Goal: Information Seeking & Learning: Learn about a topic

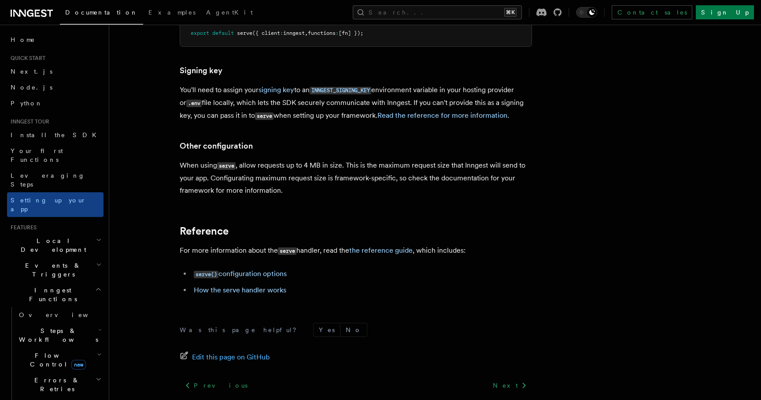
scroll to position [7461, 0]
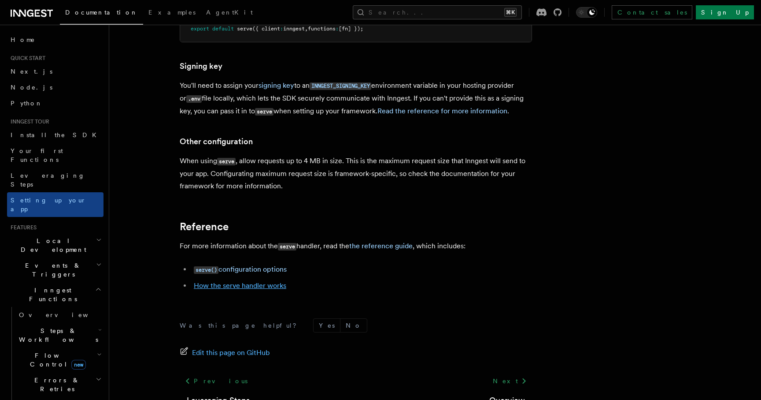
click at [254, 281] on link "How the serve handler works" at bounding box center [240, 285] width 93 height 8
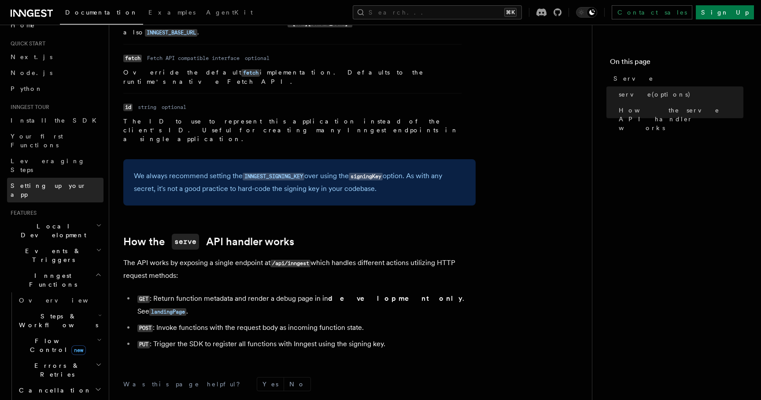
scroll to position [15, 0]
click at [100, 270] on icon "button" at bounding box center [98, 273] width 7 height 7
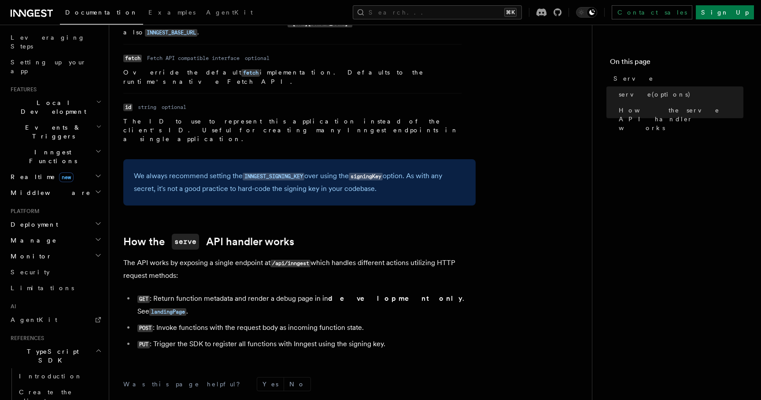
scroll to position [140, 0]
click at [97, 345] on icon "button" at bounding box center [98, 348] width 7 height 7
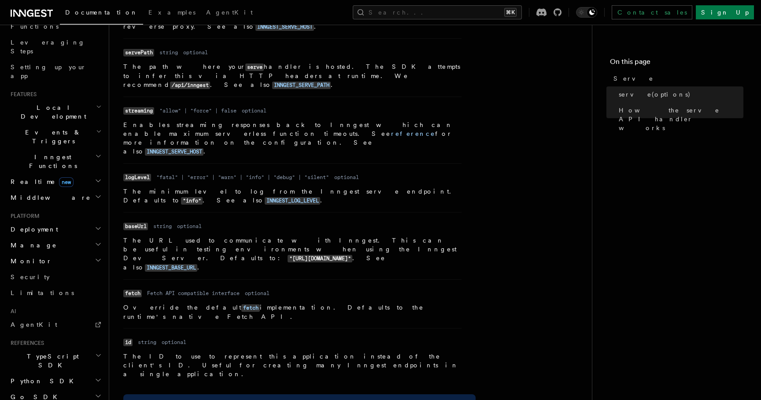
scroll to position [0, 0]
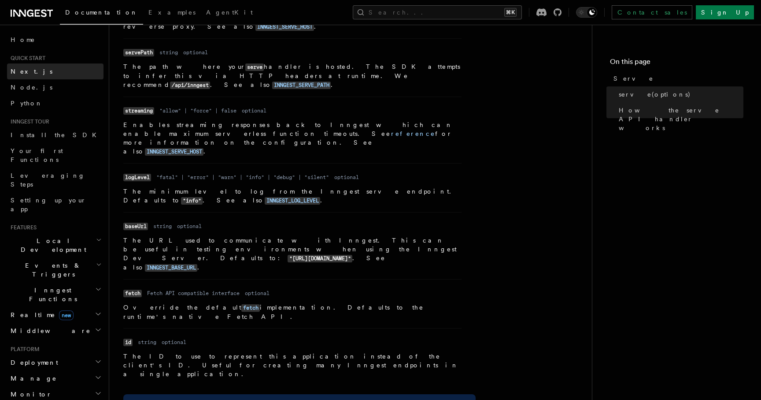
click at [57, 76] on link "Next.js" at bounding box center [55, 71] width 96 height 16
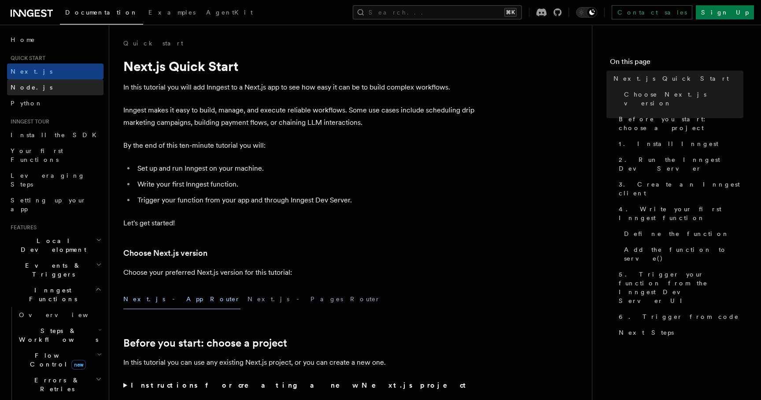
click at [49, 92] on link "Node.js" at bounding box center [55, 87] width 96 height 16
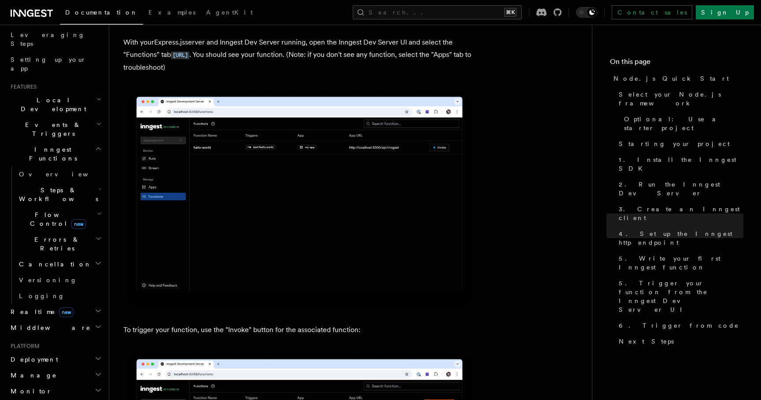
scroll to position [152, 0]
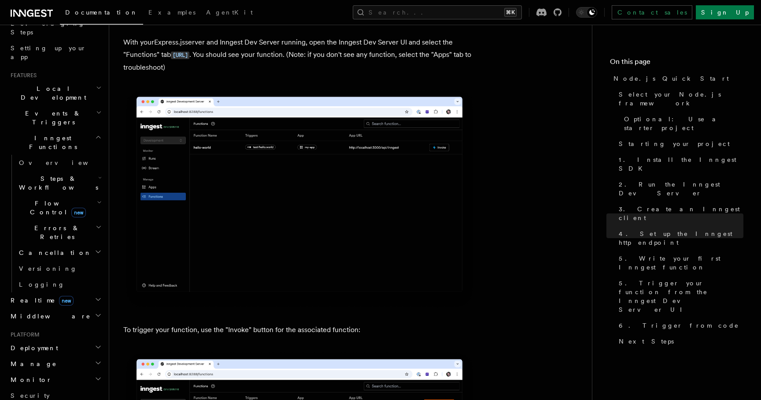
click at [52, 174] on span "Steps & Workflows" at bounding box center [56, 183] width 83 height 18
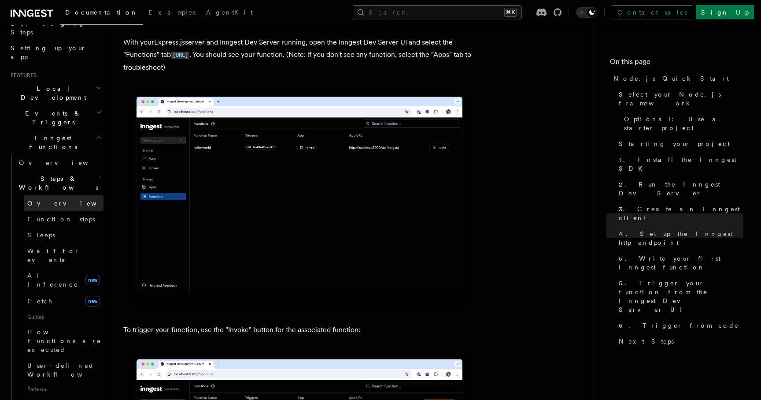
click at [45, 200] on span "Overview" at bounding box center [72, 203] width 91 height 7
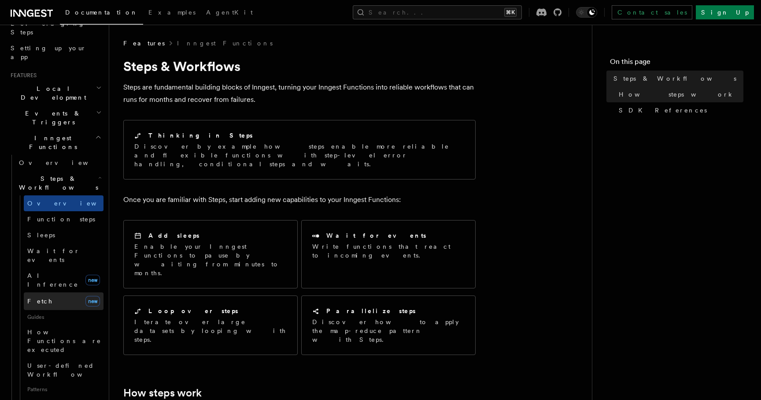
click at [52, 292] on link "Fetch new" at bounding box center [64, 301] width 80 height 18
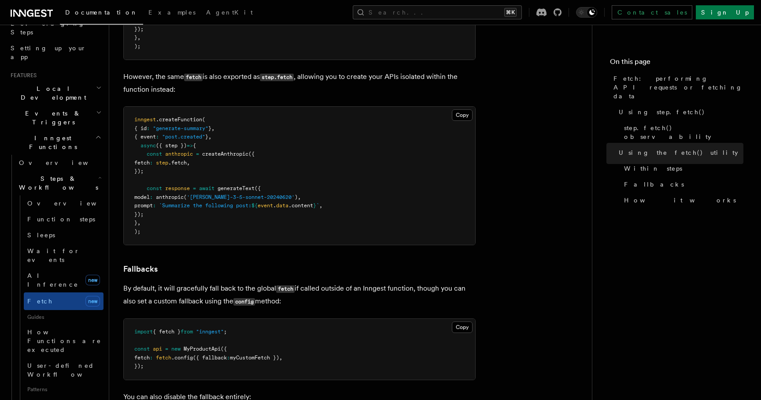
scroll to position [1697, 0]
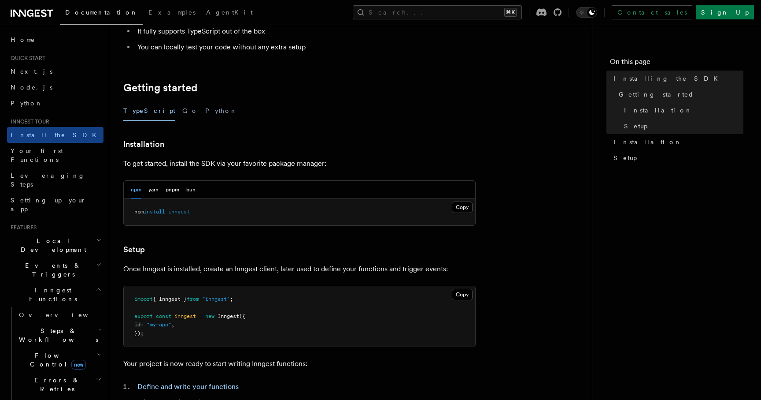
scroll to position [141, 0]
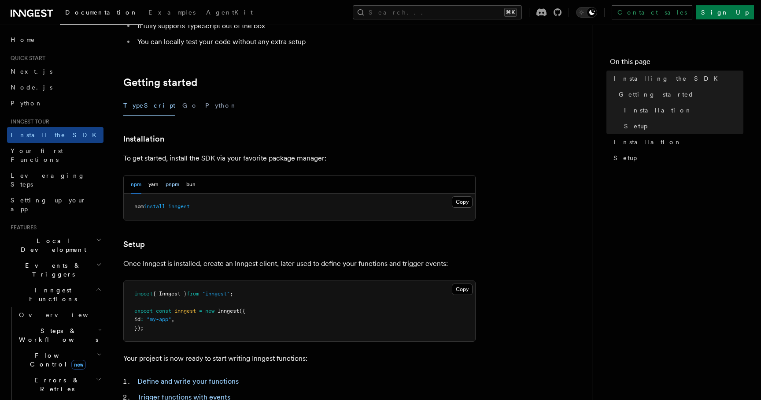
click at [171, 184] on button "pnpm" at bounding box center [173, 184] width 14 height 18
click at [463, 202] on button "Copy Copied" at bounding box center [462, 201] width 21 height 11
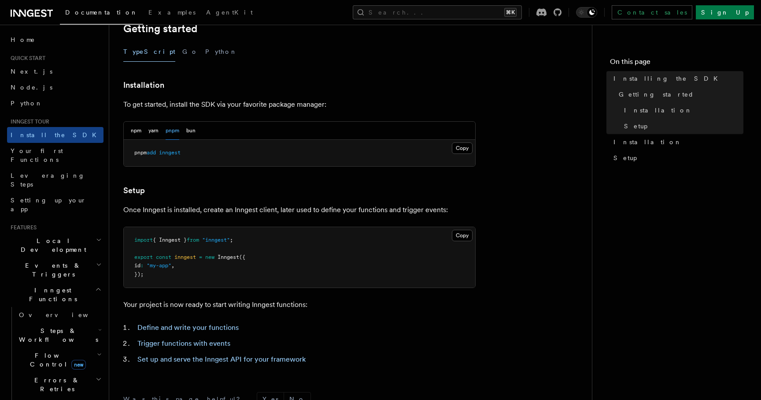
scroll to position [201, 0]
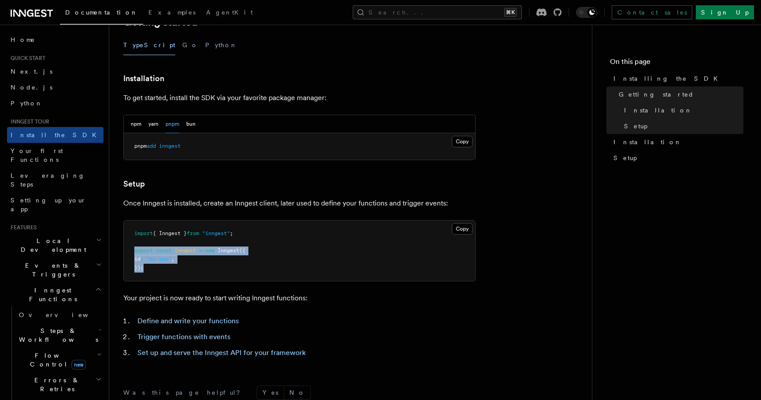
drag, startPoint x: 149, startPoint y: 270, endPoint x: 130, endPoint y: 249, distance: 27.8
click at [130, 249] on pre "import { Inngest } from "inngest" ; export const inngest = new Inngest ({ id : …" at bounding box center [300, 250] width 352 height 61
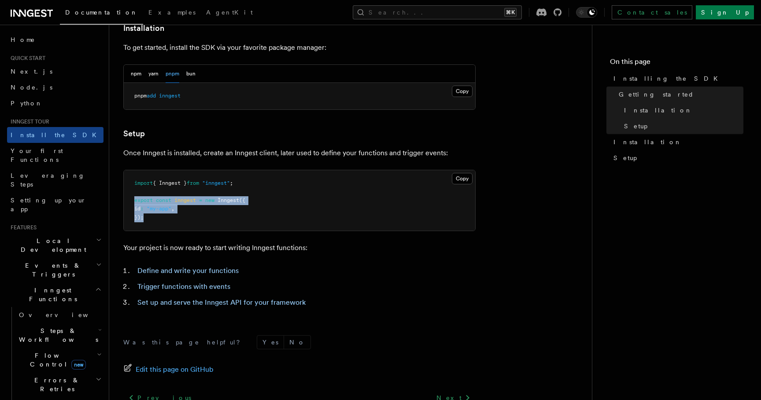
scroll to position [333, 0]
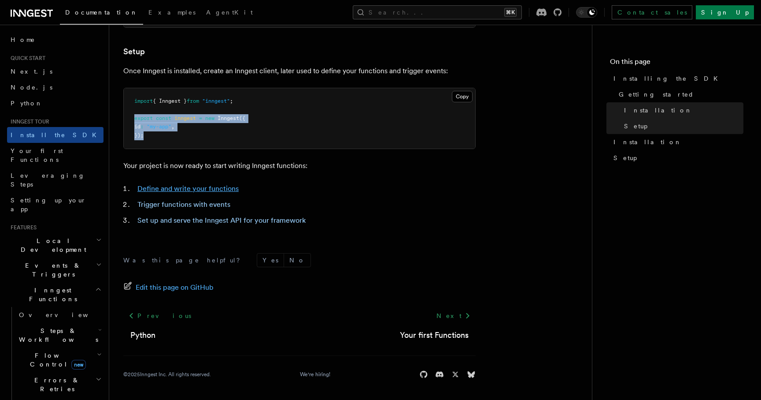
click at [215, 186] on link "Define and write your functions" at bounding box center [187, 188] width 101 height 8
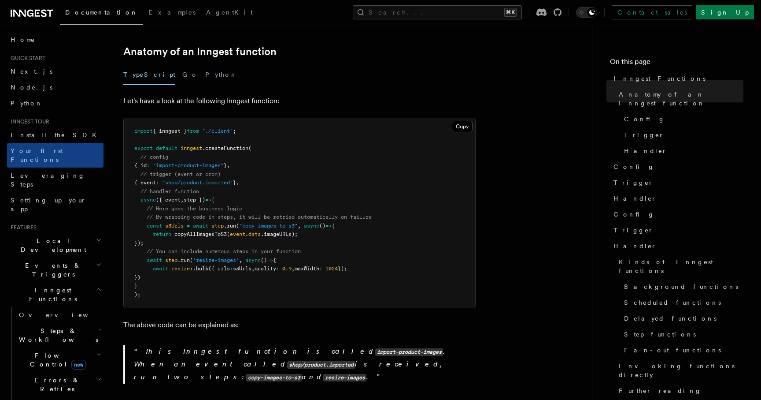
scroll to position [151, 0]
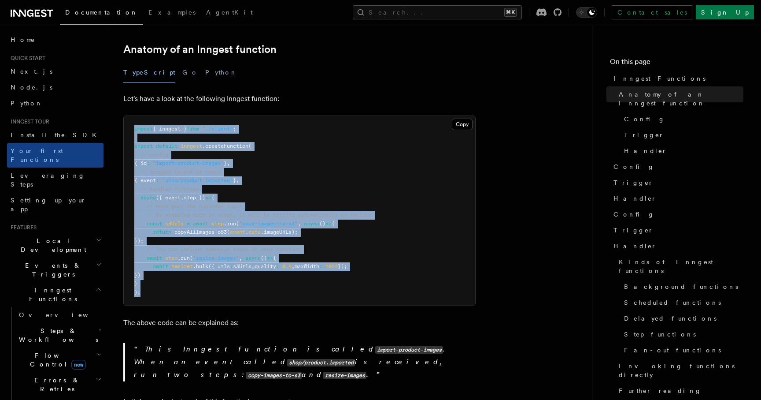
drag, startPoint x: 152, startPoint y: 283, endPoint x: 130, endPoint y: 113, distance: 171.5
click at [130, 116] on pre "import { inngest } from "./client" ; export default inngest .createFunction ( /…" at bounding box center [300, 210] width 352 height 189
copy code "import { inngest } from "./client" ; export default inngest .createFunction ( /…"
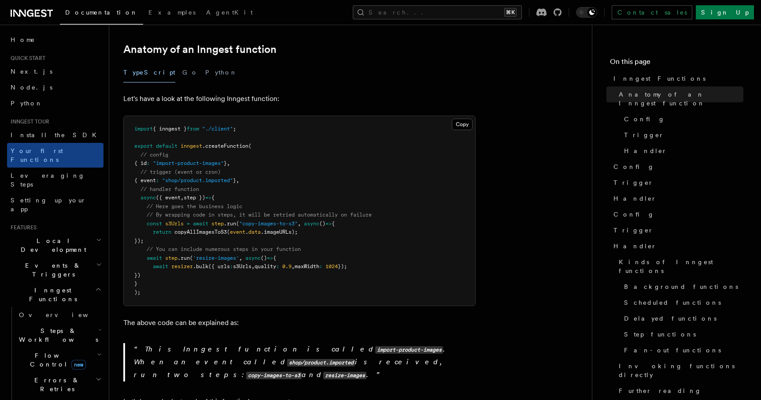
click at [387, 177] on pre "import { inngest } from "./client" ; export default inngest .createFunction ( /…" at bounding box center [300, 210] width 352 height 189
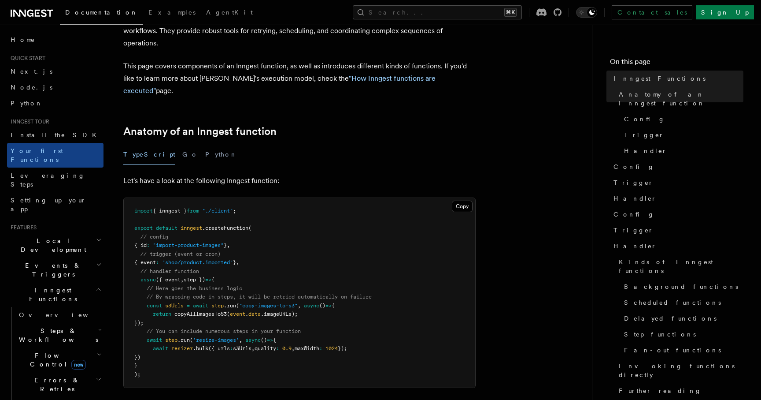
scroll to position [130, 0]
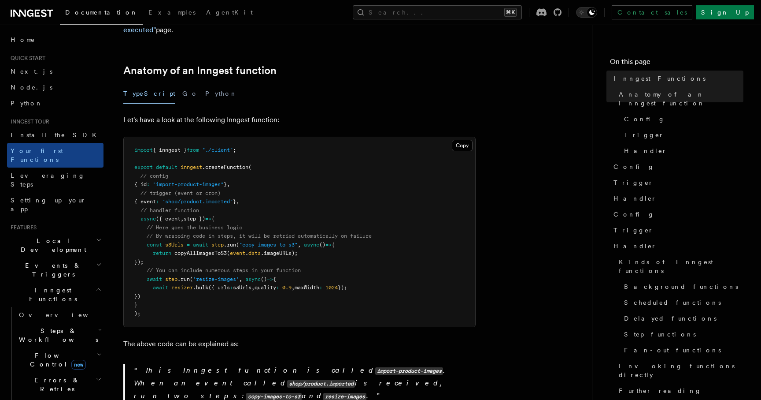
click at [226, 147] on span ""./client"" at bounding box center [217, 150] width 31 height 6
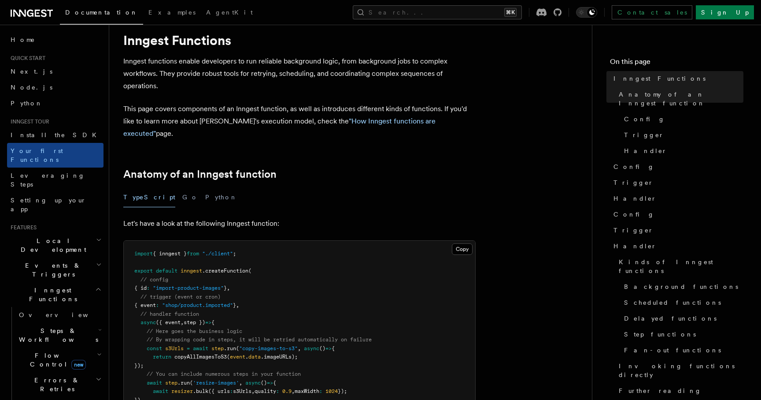
scroll to position [0, 0]
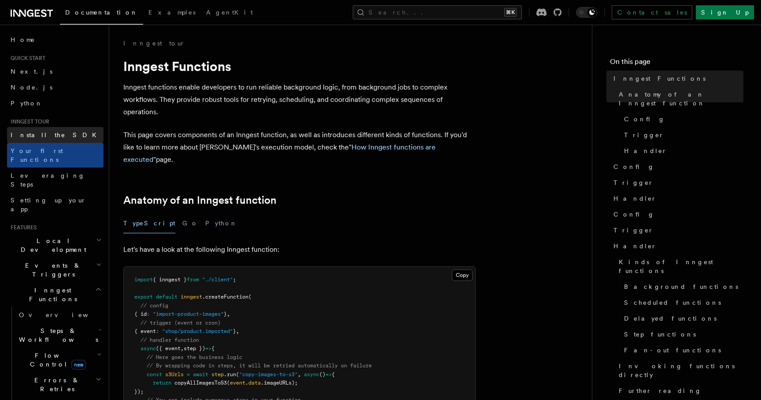
click at [49, 134] on span "Install the SDK" at bounding box center [56, 134] width 91 height 7
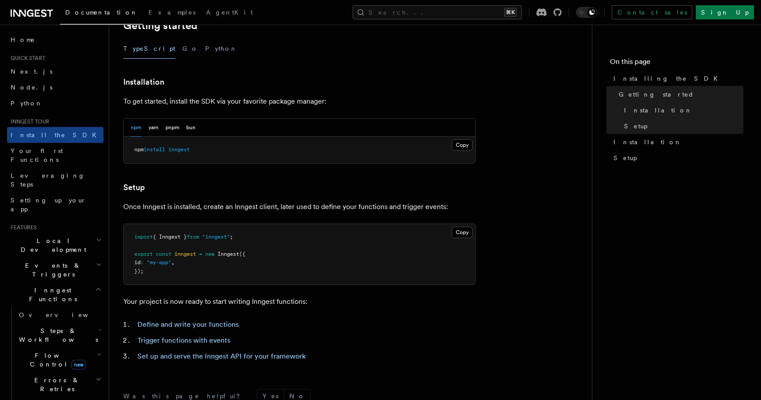
scroll to position [201, 0]
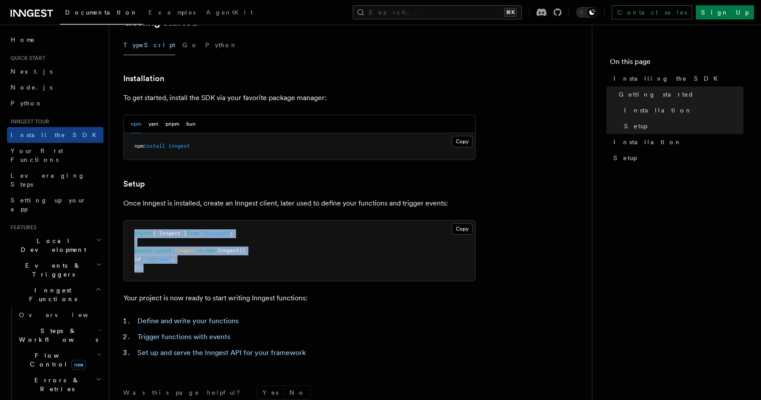
drag, startPoint x: 149, startPoint y: 274, endPoint x: 131, endPoint y: 234, distance: 44.0
click at [131, 234] on pre "import { Inngest } from "inngest" ; export const inngest = new Inngest ({ id : …" at bounding box center [300, 250] width 352 height 61
copy code "import { Inngest } from "inngest" ; export const inngest = new Inngest ({ id : …"
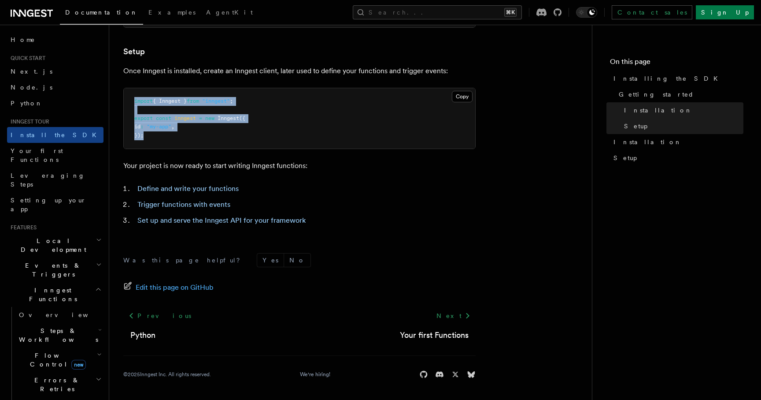
scroll to position [319, 0]
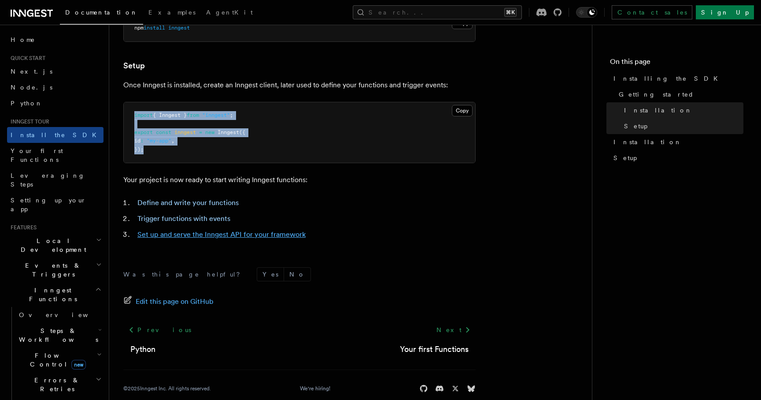
click at [178, 232] on link "Set up and serve the Inngest API for your framework" at bounding box center [221, 234] width 168 height 8
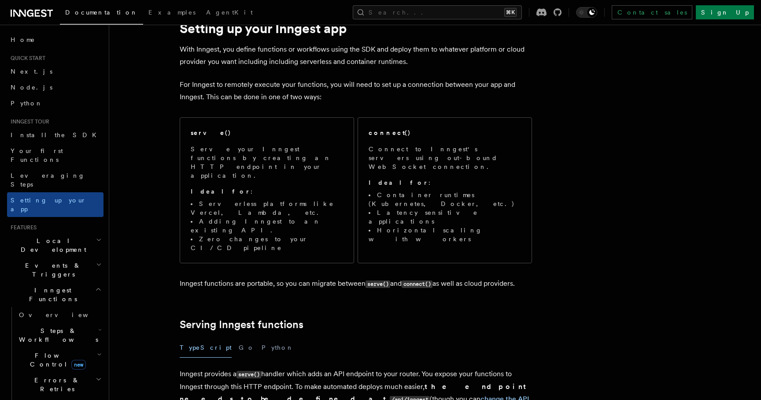
scroll to position [59, 0]
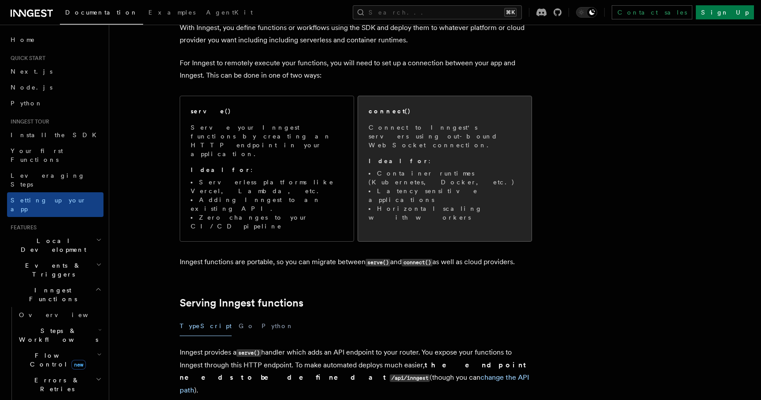
click at [479, 204] on li "Horizontal scaling with workers" at bounding box center [445, 213] width 152 height 18
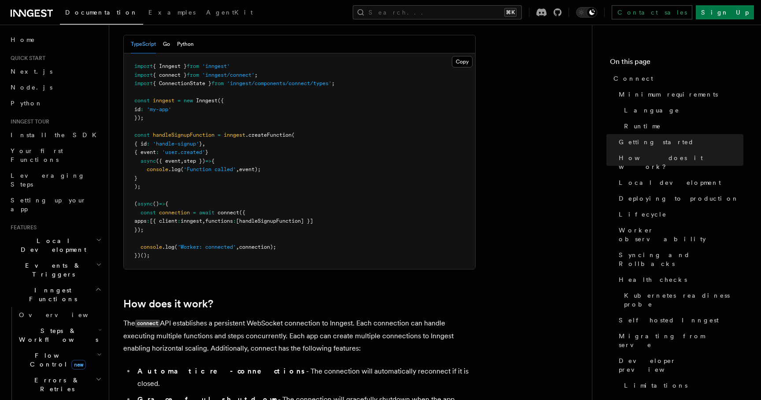
scroll to position [666, 0]
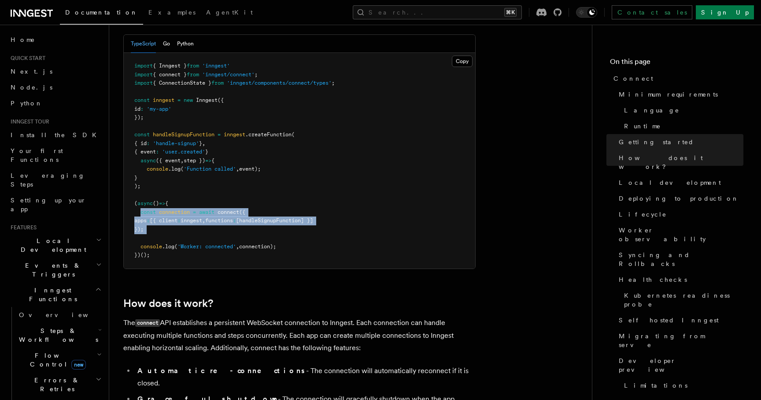
drag, startPoint x: 140, startPoint y: 178, endPoint x: 169, endPoint y: 204, distance: 39.6
click at [169, 205] on pre "import { Inngest } from 'inngest' import { connect } from 'inngest/connect' ; i…" at bounding box center [300, 160] width 352 height 215
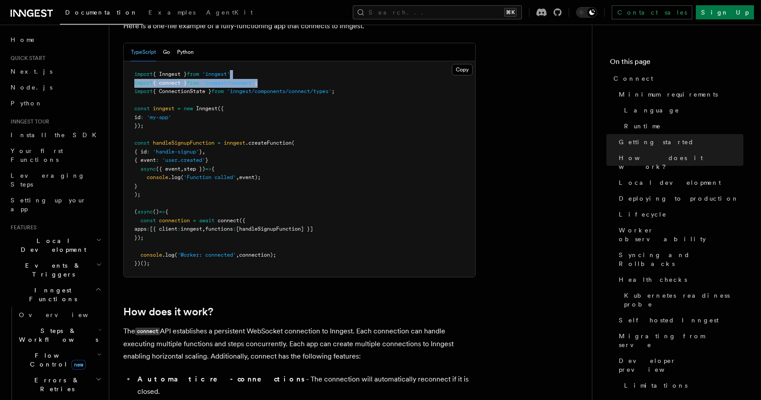
drag, startPoint x: 280, startPoint y: 52, endPoint x: 281, endPoint y: 41, distance: 11.9
click at [281, 61] on pre "import { Inngest } from 'inngest' import { connect } from 'inngest/connect' ; i…" at bounding box center [300, 168] width 352 height 215
copy code "import { connect } from 'inngest/connect' ;"
click at [204, 160] on pre "import { Inngest } from 'inngest' import { connect } from 'inngest/connect' ; i…" at bounding box center [300, 168] width 352 height 215
drag, startPoint x: 171, startPoint y: 207, endPoint x: 138, endPoint y: 184, distance: 39.6
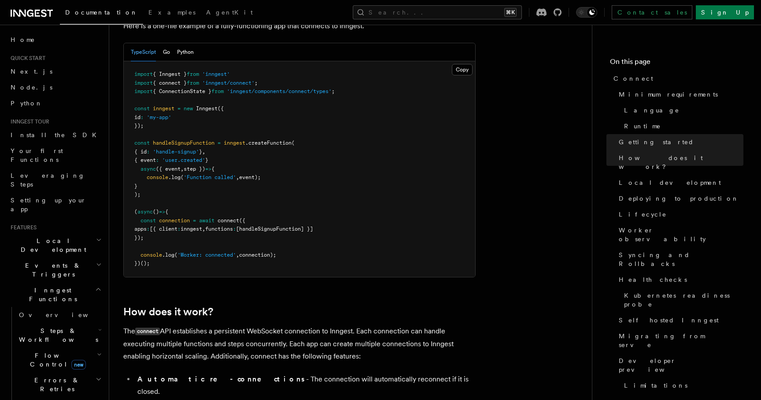
click at [138, 184] on pre "import { Inngest } from 'inngest' import { connect } from 'inngest/connect' ; i…" at bounding box center [300, 168] width 352 height 215
copy code "const connection = await connect ({ apps : [{ client : inngest , functions : [h…"
click at [355, 151] on pre "import { Inngest } from 'inngest' import { connect } from 'inngest/connect' ; i…" at bounding box center [300, 168] width 352 height 215
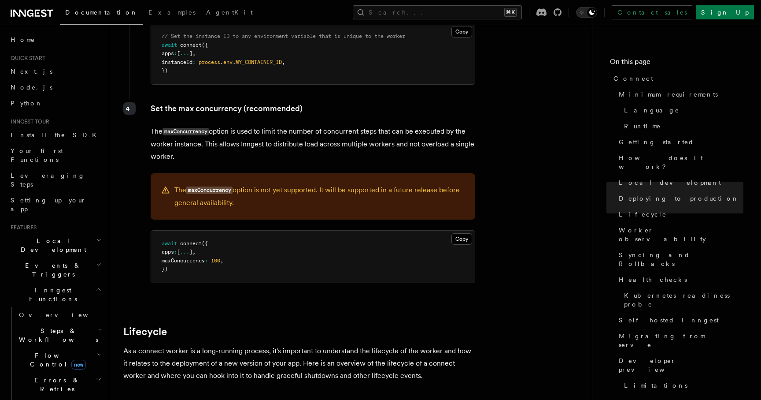
scroll to position [1798, 0]
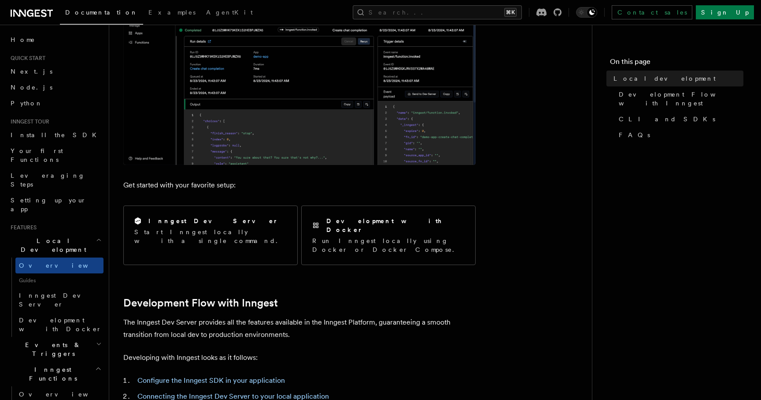
scroll to position [228, 0]
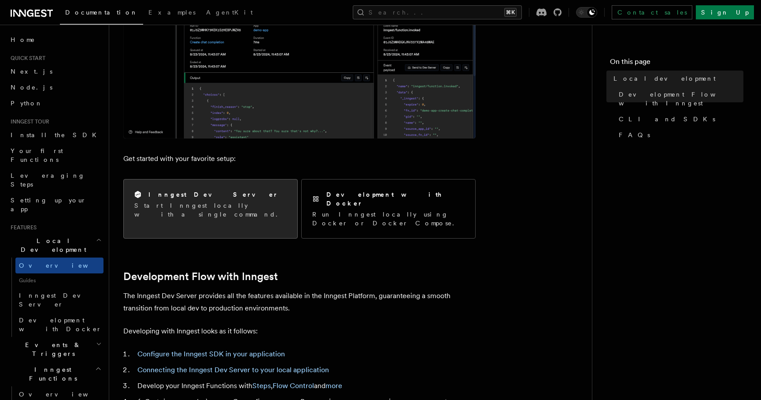
click at [203, 210] on div "Inngest Dev Server Start Inngest locally with a single command." at bounding box center [211, 204] width 174 height 50
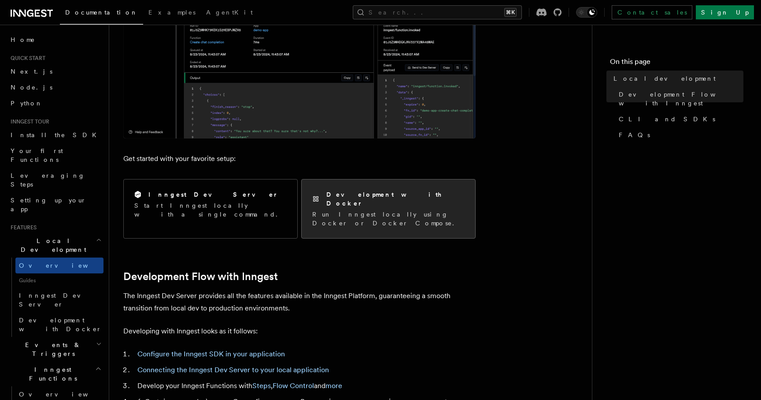
click at [388, 210] on p "Run Inngest locally using Docker or Docker Compose." at bounding box center [388, 219] width 152 height 18
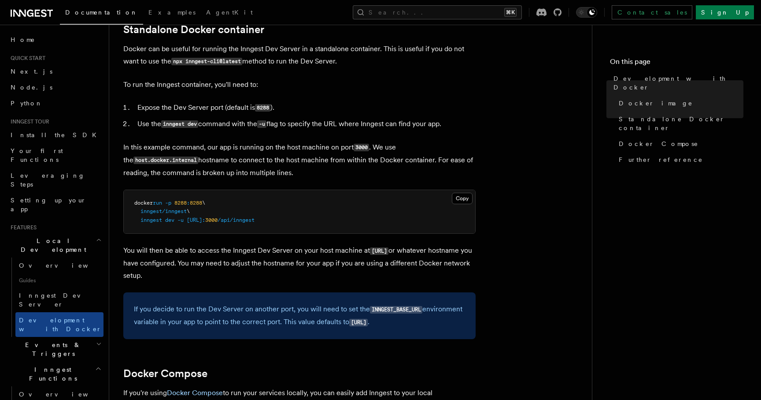
scroll to position [266, 0]
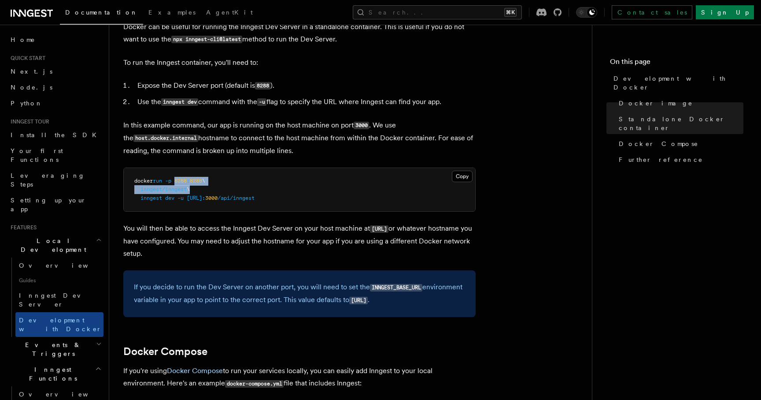
drag, startPoint x: 191, startPoint y: 191, endPoint x: 178, endPoint y: 181, distance: 16.0
click at [178, 181] on code "docker run -p 8288 : 8288 \ inngest/inngest \ inngest dev -u http://host.docker…" at bounding box center [194, 189] width 120 height 23
copy code "8288 : 8288 \ inngest/inngest"
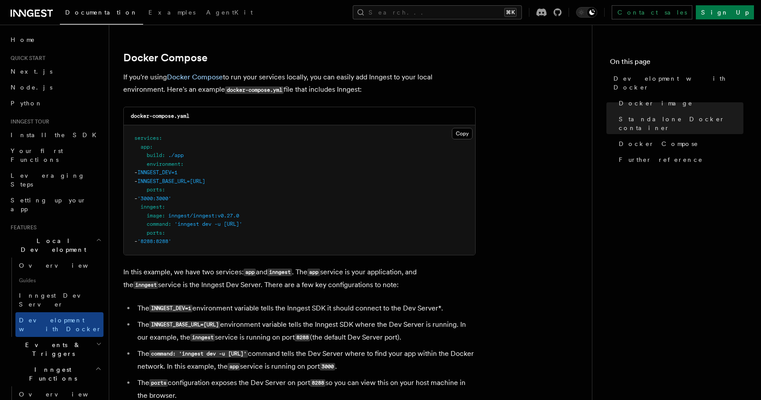
scroll to position [560, 0]
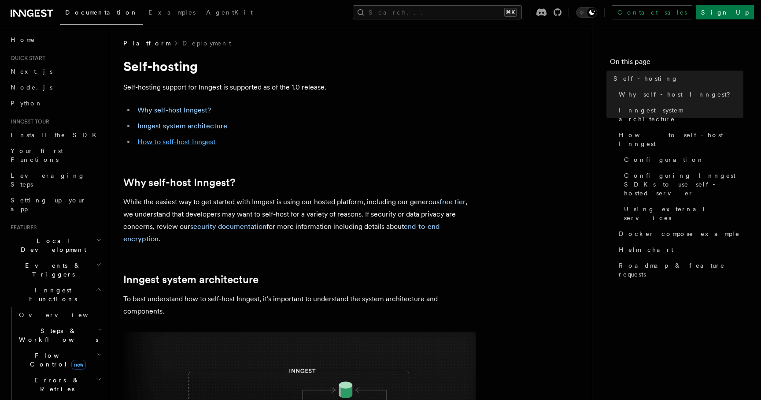
click at [181, 144] on link "How to self-host Inngest" at bounding box center [176, 141] width 78 height 8
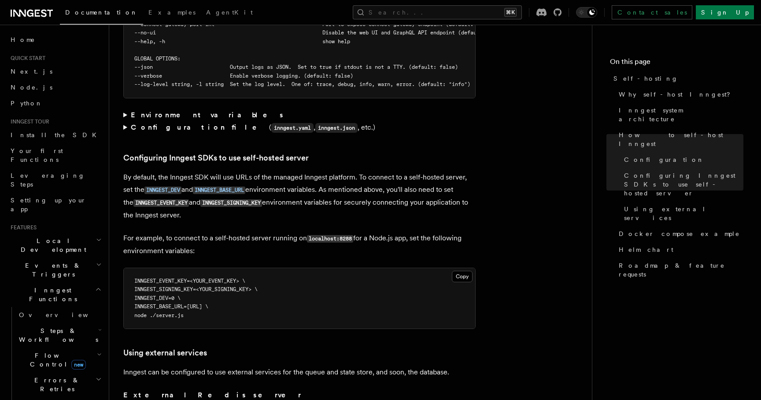
scroll to position [1799, 0]
